Goal: Task Accomplishment & Management: Manage account settings

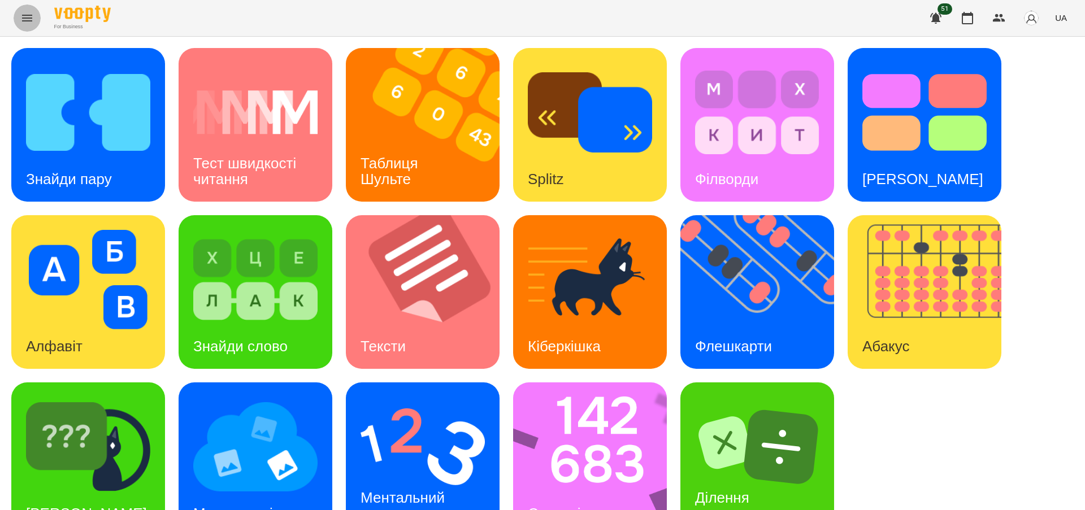
click at [27, 12] on icon "Menu" at bounding box center [27, 18] width 14 height 14
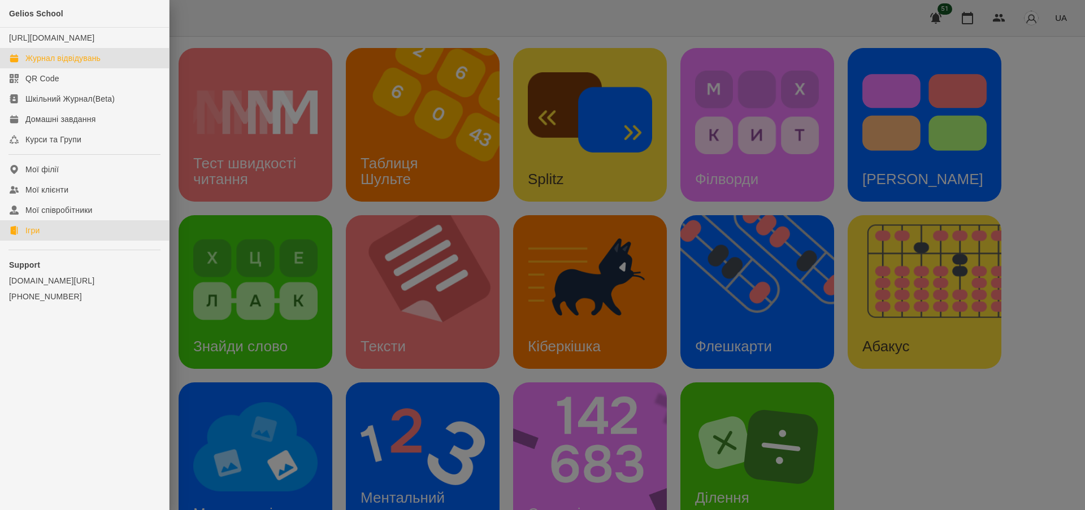
click at [98, 64] on div "Журнал відвідувань" at bounding box center [62, 58] width 75 height 11
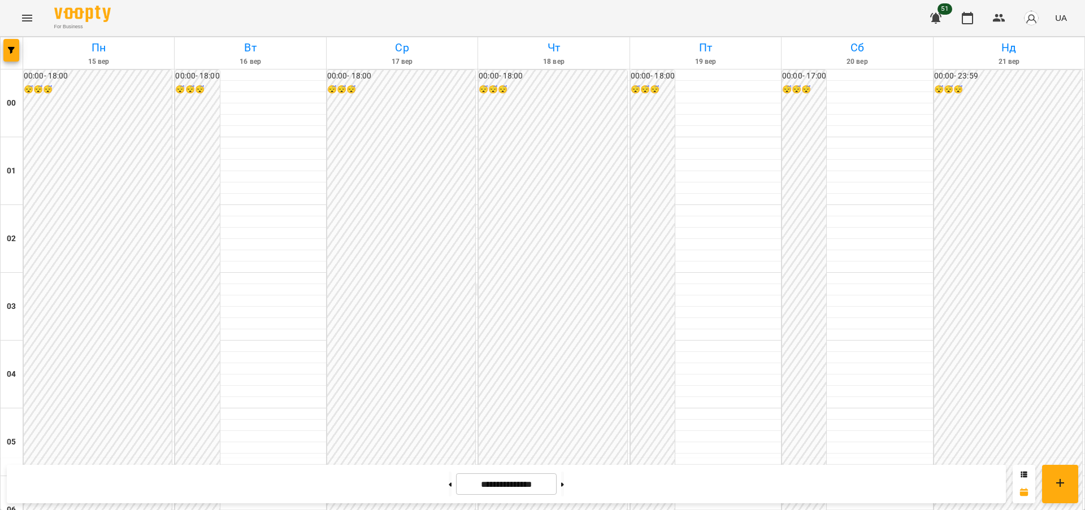
scroll to position [1237, 0]
click at [27, 17] on icon "Menu" at bounding box center [27, 18] width 14 height 14
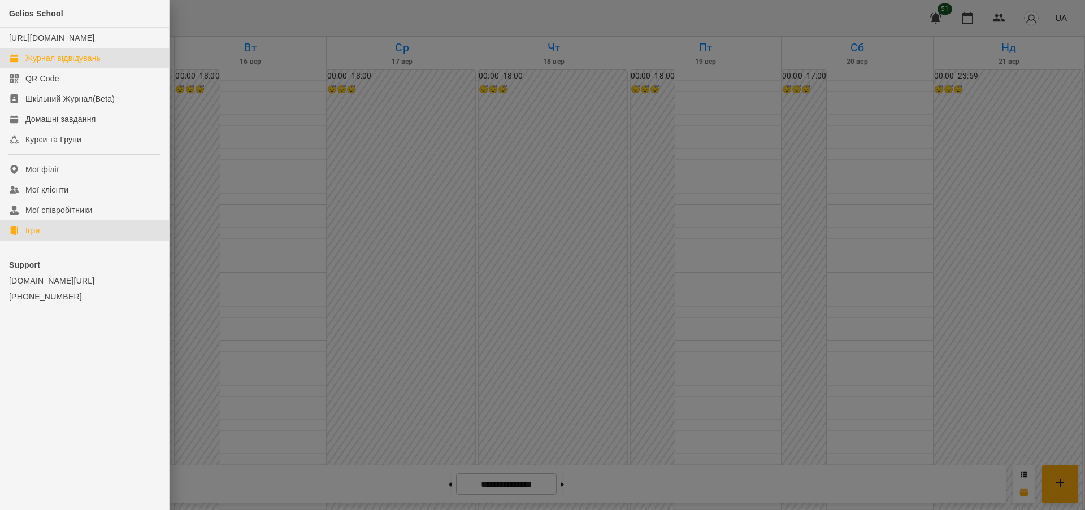
click at [53, 241] on link "Ігри" at bounding box center [84, 230] width 169 height 20
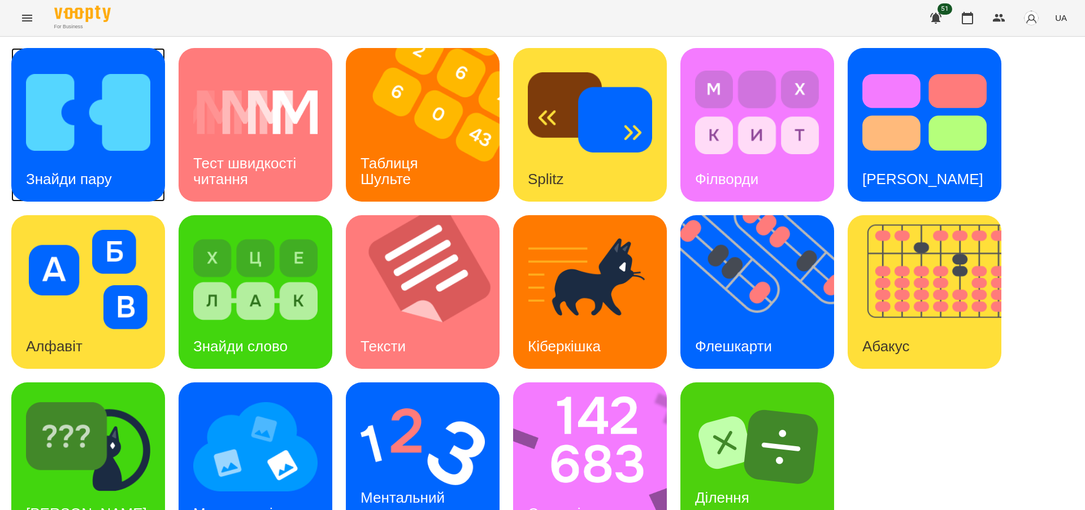
click at [111, 155] on img at bounding box center [88, 112] width 124 height 99
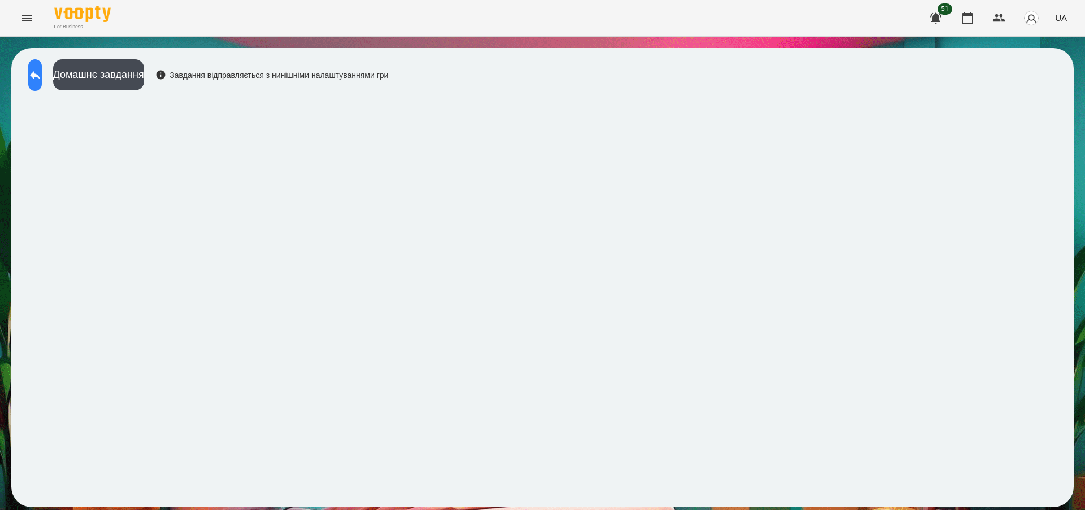
click at [40, 73] on icon at bounding box center [35, 75] width 10 height 8
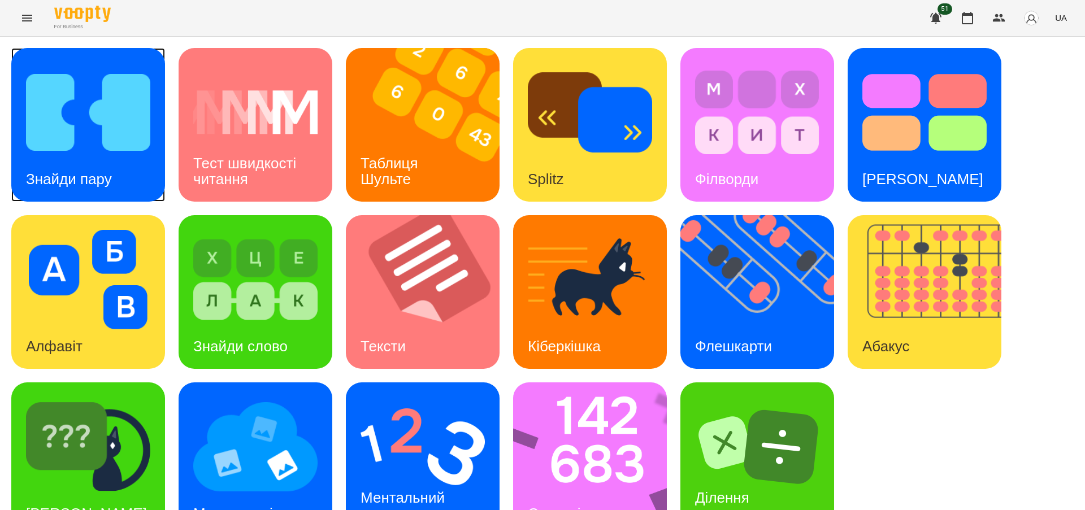
click at [97, 166] on div "Знайди пару" at bounding box center [68, 179] width 115 height 45
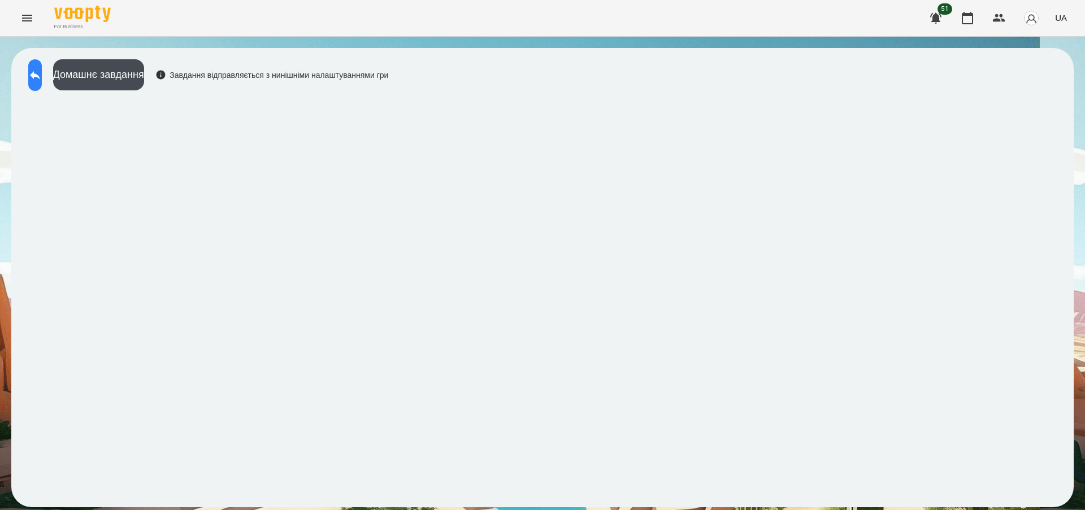
click at [42, 79] on icon at bounding box center [35, 75] width 14 height 14
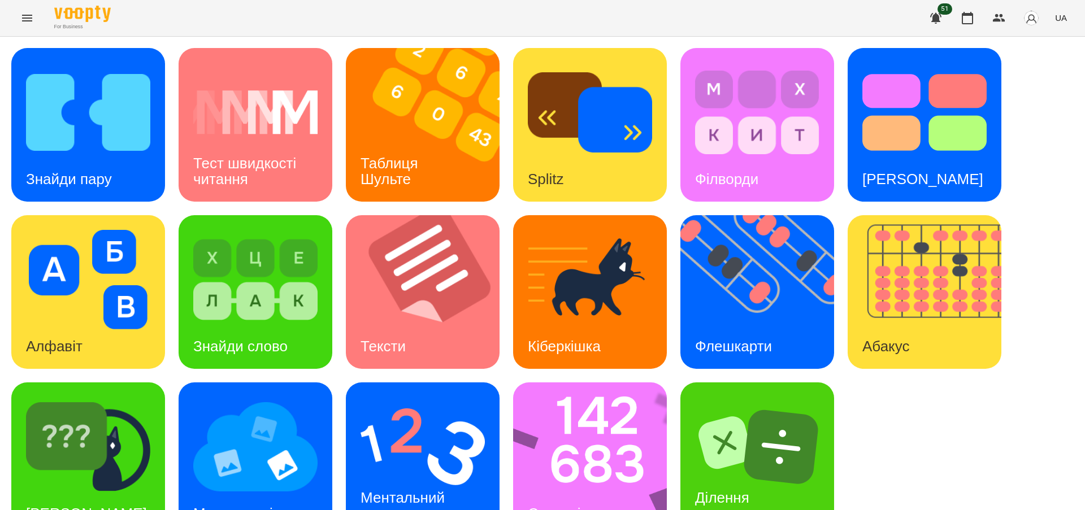
scroll to position [37, 0]
click at [383, 489] on h3 "Ментальний рахунок" at bounding box center [404, 505] width 88 height 32
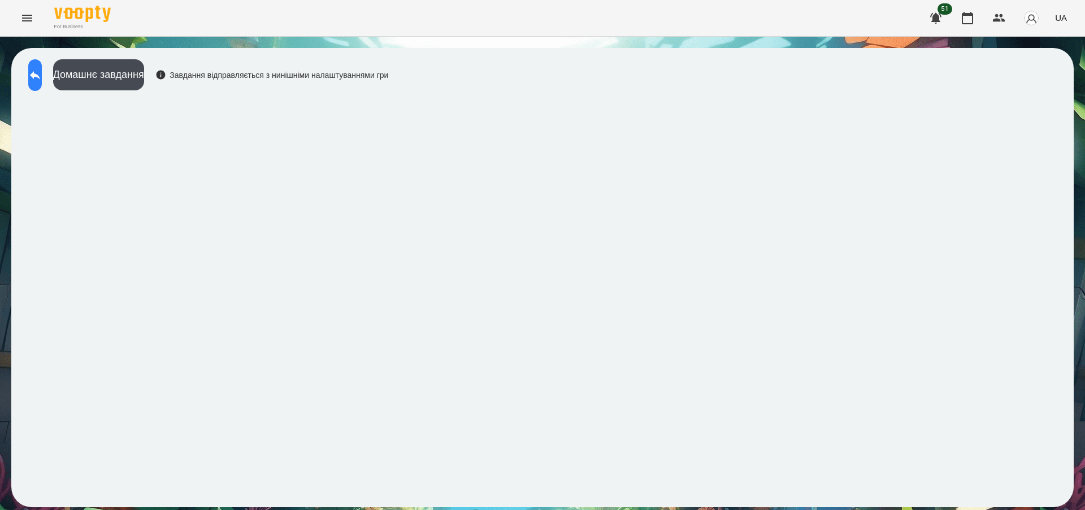
click at [42, 79] on icon at bounding box center [35, 75] width 14 height 14
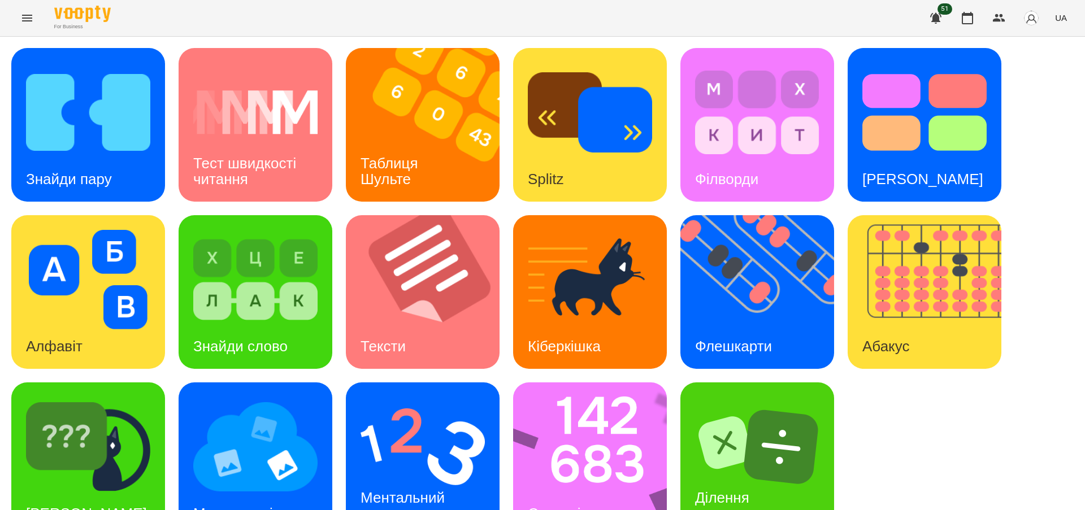
scroll to position [37, 0]
click at [92, 491] on div "[PERSON_NAME]" at bounding box center [86, 513] width 150 height 45
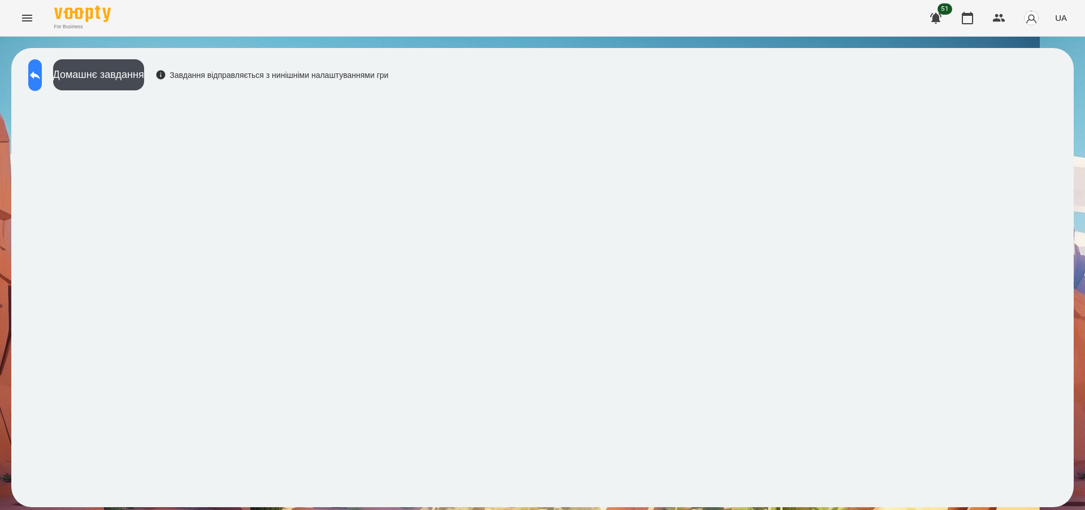
click at [40, 79] on icon at bounding box center [35, 75] width 10 height 8
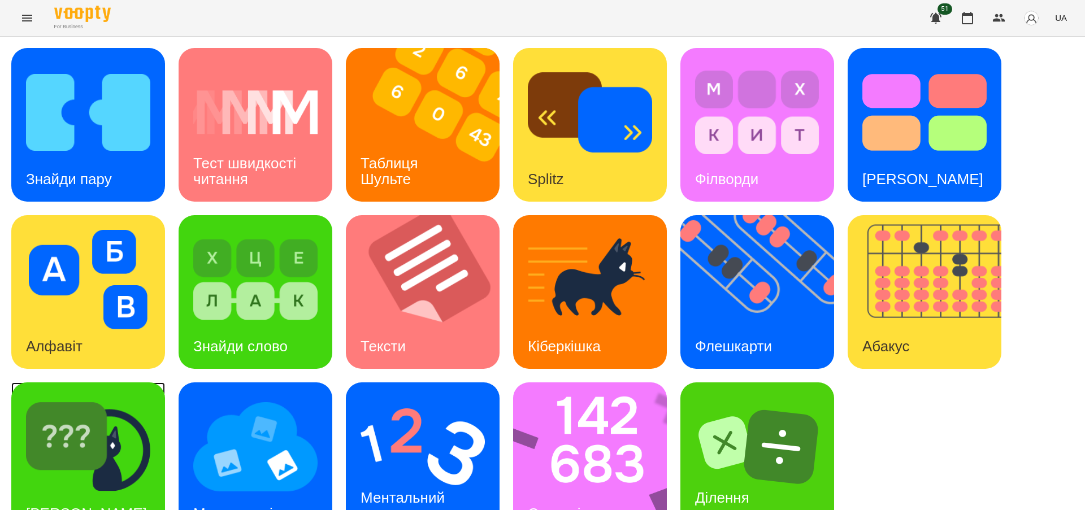
click at [136, 450] on img at bounding box center [88, 446] width 124 height 99
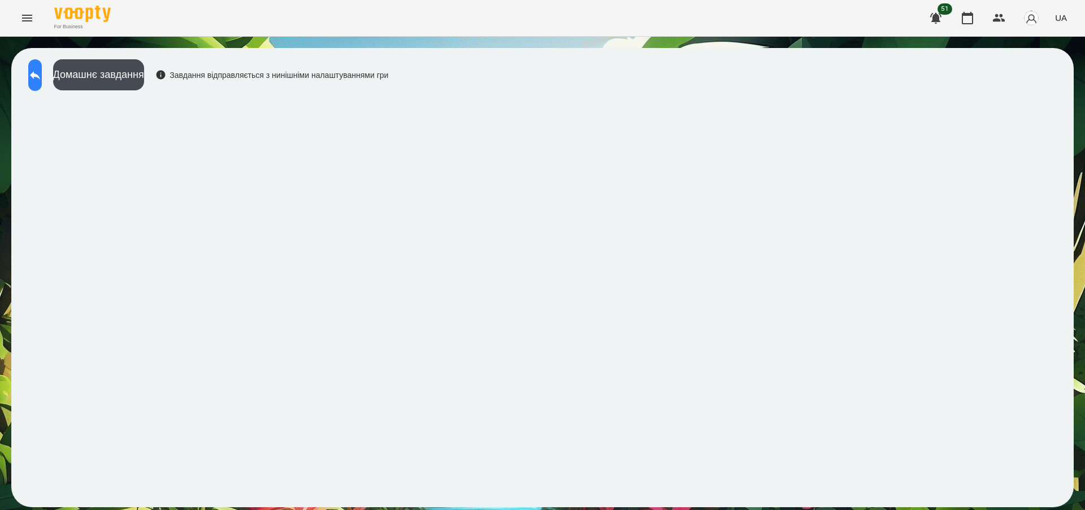
click at [42, 76] on icon at bounding box center [35, 75] width 14 height 14
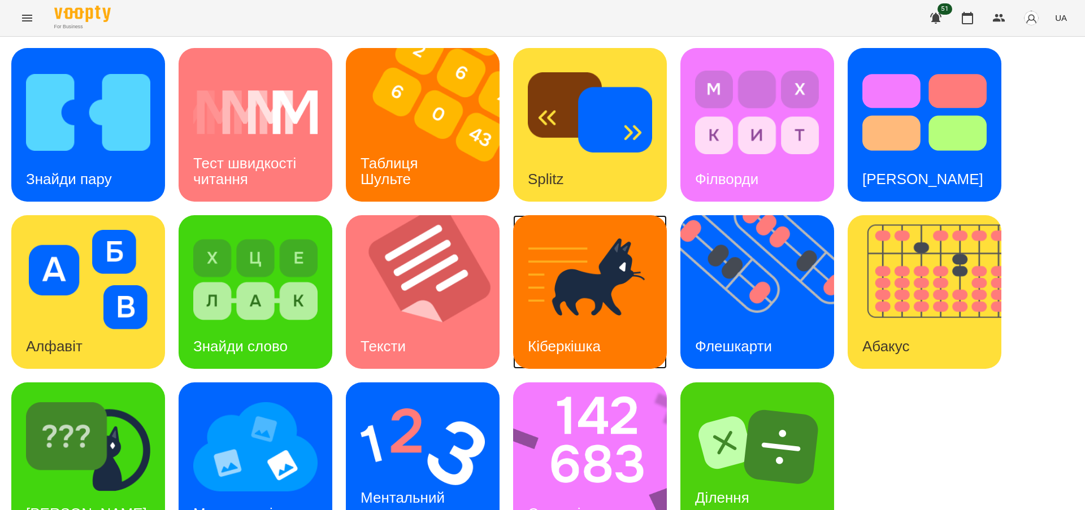
click at [560, 340] on h3 "Кіберкішка" at bounding box center [564, 346] width 73 height 17
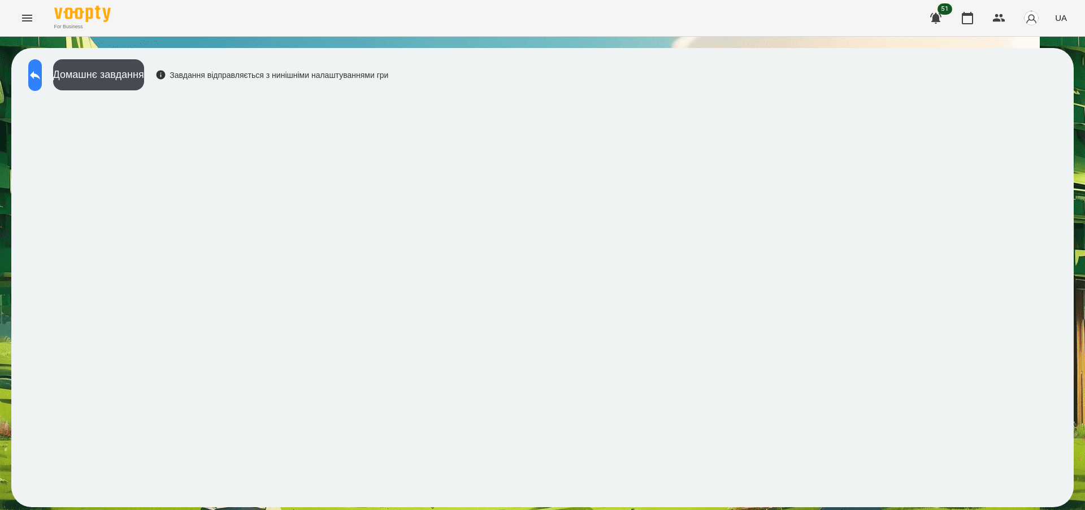
click at [42, 82] on button at bounding box center [35, 75] width 14 height 32
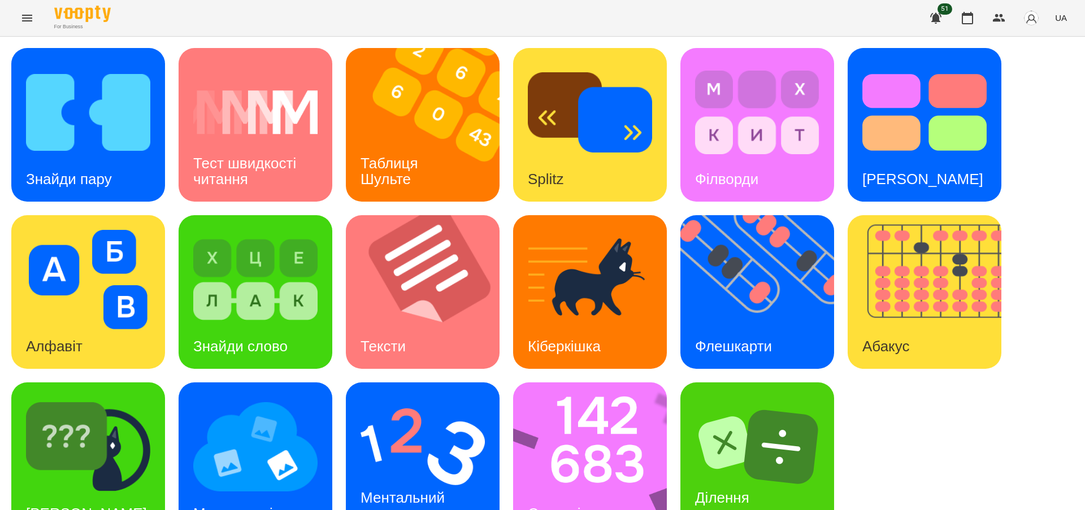
scroll to position [37, 0]
click at [249, 442] on img at bounding box center [255, 446] width 124 height 99
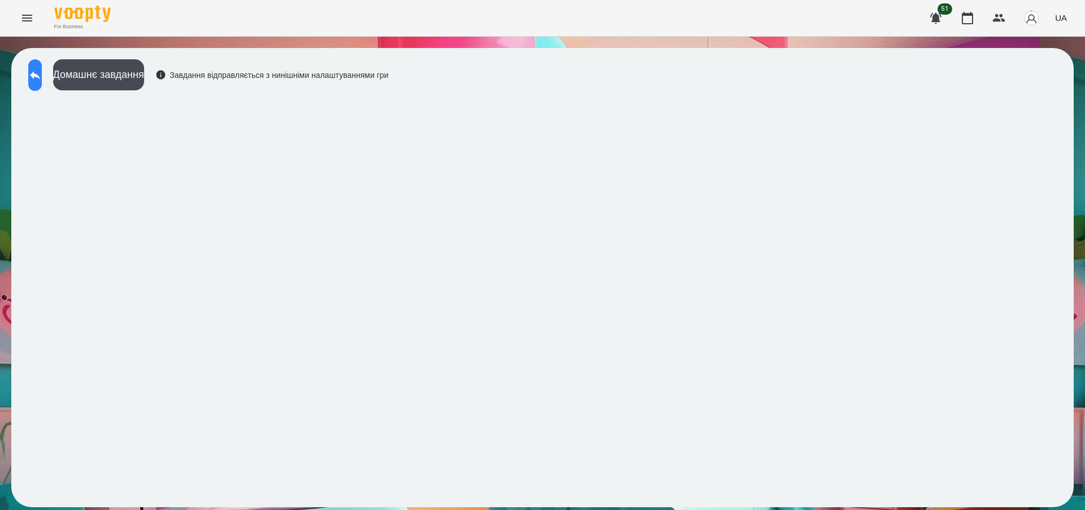
click at [42, 81] on icon at bounding box center [35, 75] width 14 height 14
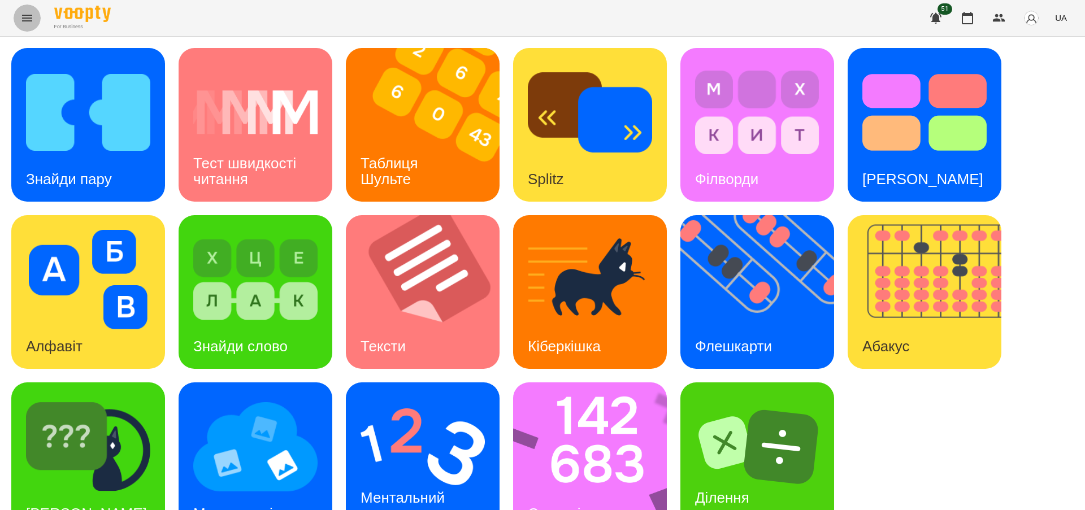
click at [27, 8] on button "Menu" at bounding box center [27, 18] width 27 height 27
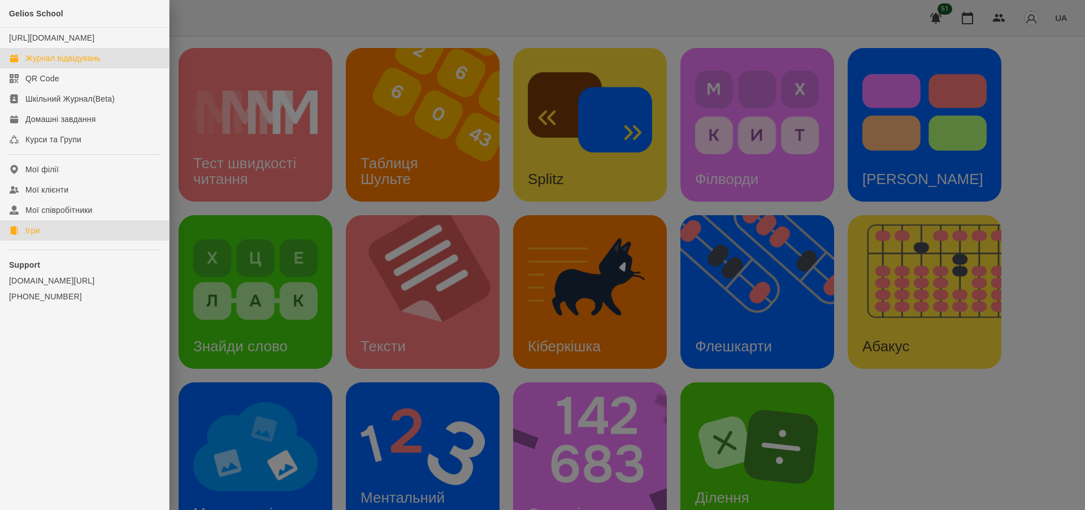
click at [70, 64] on div "Журнал відвідувань" at bounding box center [62, 58] width 75 height 11
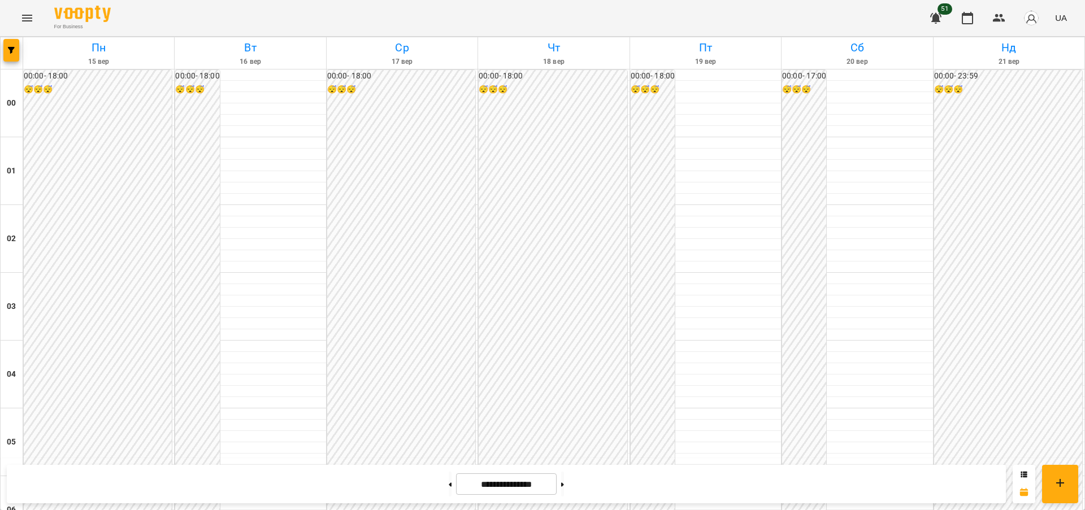
scroll to position [1140, 0]
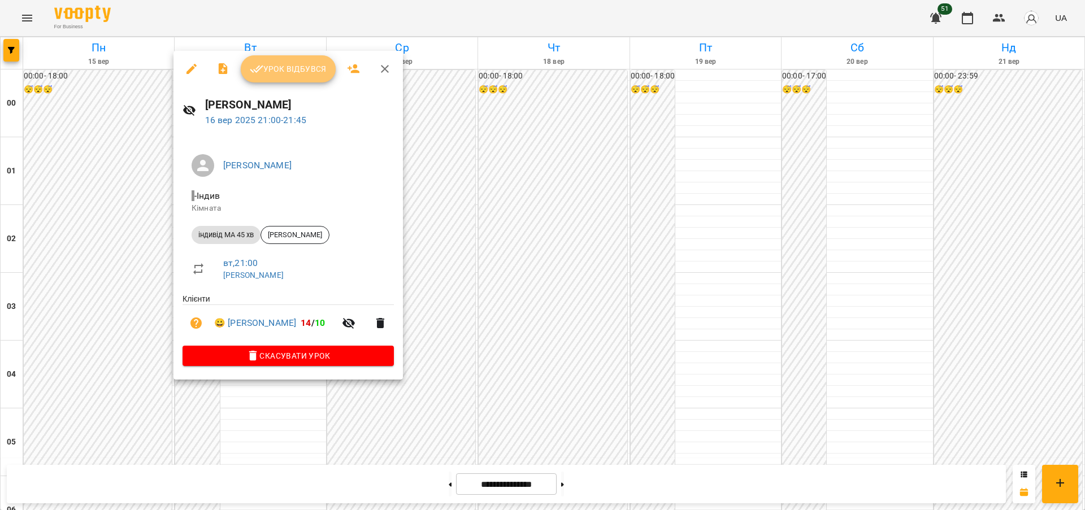
click at [304, 73] on span "Урок відбувся" at bounding box center [288, 69] width 77 height 14
